Goal: Task Accomplishment & Management: Use online tool/utility

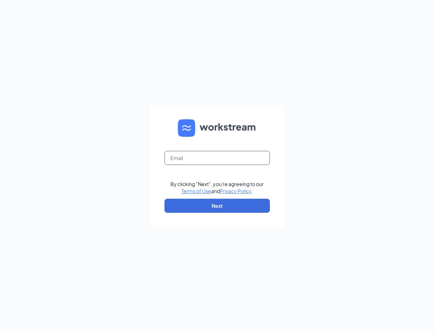
drag, startPoint x: 213, startPoint y: 165, endPoint x: 212, endPoint y: 160, distance: 5.1
click at [213, 162] on form "By clicking "Next", you're agreeing to our Terms of Use and Privacy Policy . Ne…" at bounding box center [216, 166] width 133 height 122
click at [211, 159] on input "text" at bounding box center [216, 158] width 105 height 14
type input "[EMAIL_ADDRESS][DOMAIN_NAME]"
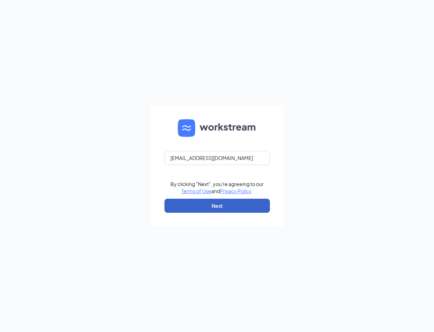
click at [230, 206] on button "Next" at bounding box center [216, 205] width 105 height 14
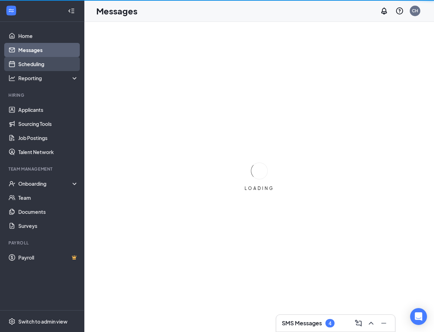
click at [32, 65] on link "Scheduling" at bounding box center [48, 64] width 60 height 14
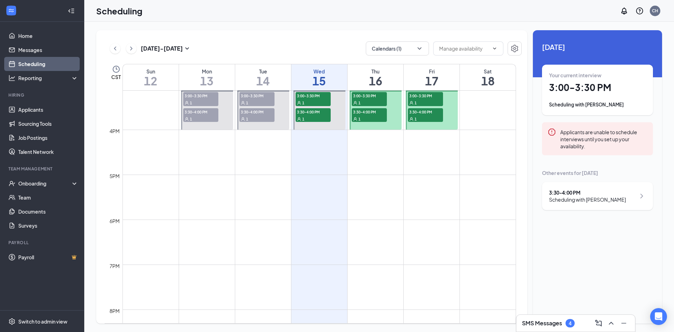
scroll to position [661, 0]
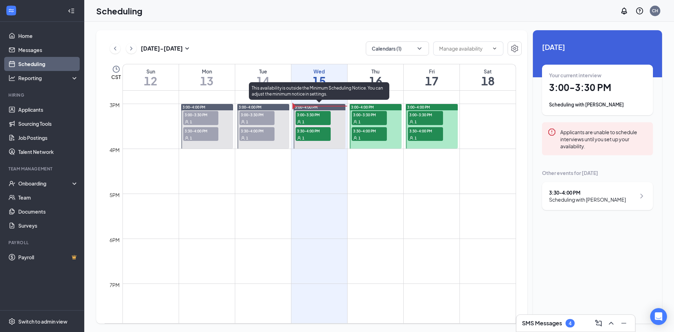
click at [316, 115] on span "3:00-3:30 PM" at bounding box center [313, 114] width 35 height 7
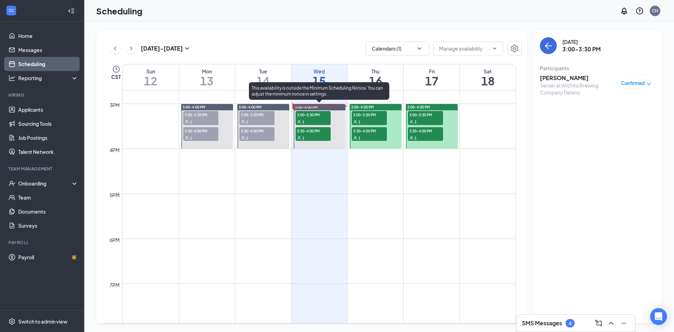
click at [319, 132] on span "3:30-4:00 PM" at bounding box center [313, 130] width 35 height 7
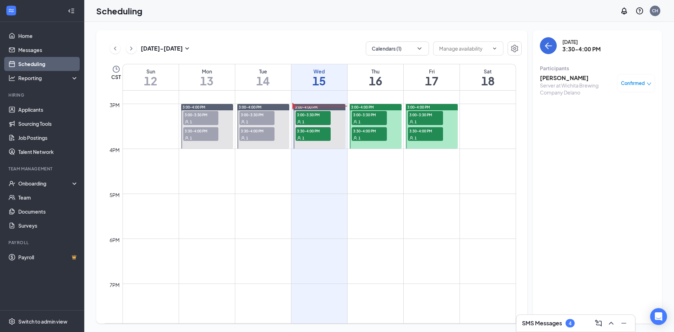
click at [433, 79] on h3 "Nina Pewenofkit" at bounding box center [577, 78] width 74 height 8
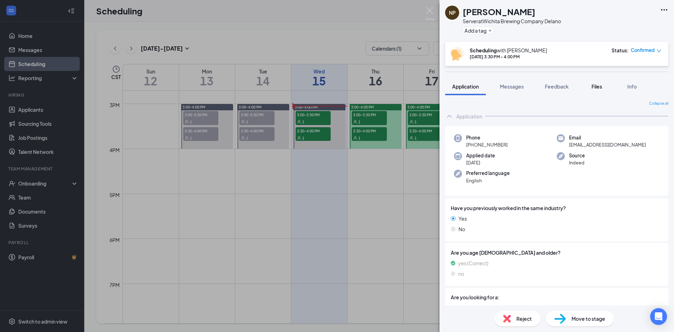
click at [433, 86] on span "Files" at bounding box center [597, 86] width 11 height 6
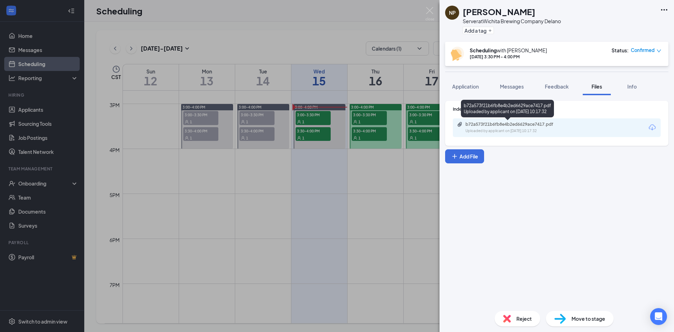
click at [433, 125] on div "b72a573f21b6fb8e4b2ed6629ace7417.pdf" at bounding box center [515, 125] width 98 height 6
